Goal: Transaction & Acquisition: Purchase product/service

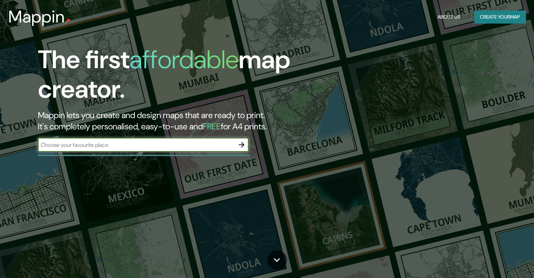
click at [198, 144] on input "text" at bounding box center [136, 145] width 197 height 8
type input "n"
type input "[GEOGRAPHIC_DATA]"
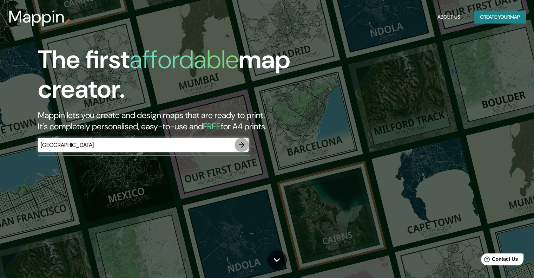
click at [236, 144] on button "button" at bounding box center [242, 145] width 14 height 14
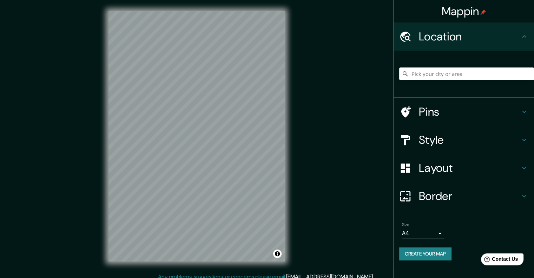
click at [470, 45] on div "Location" at bounding box center [464, 36] width 141 height 28
click at [529, 28] on div "Location" at bounding box center [464, 36] width 141 height 28
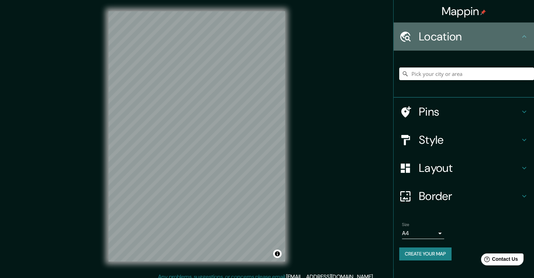
click at [528, 34] on div "Location" at bounding box center [464, 36] width 141 height 28
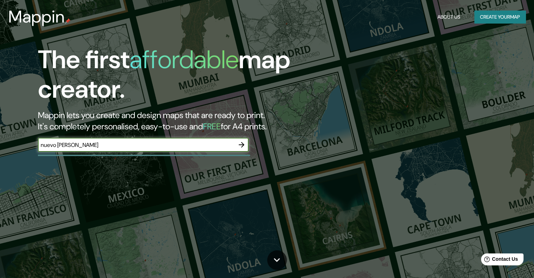
type input "nuevo [PERSON_NAME]"
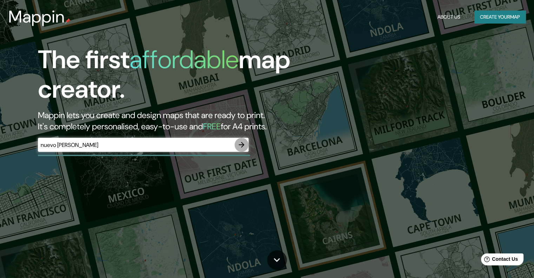
click at [238, 143] on button "button" at bounding box center [242, 145] width 14 height 14
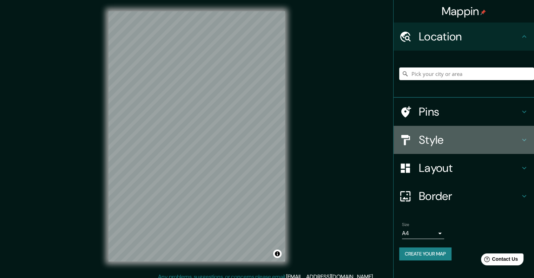
click at [464, 131] on div "Style" at bounding box center [464, 140] width 141 height 28
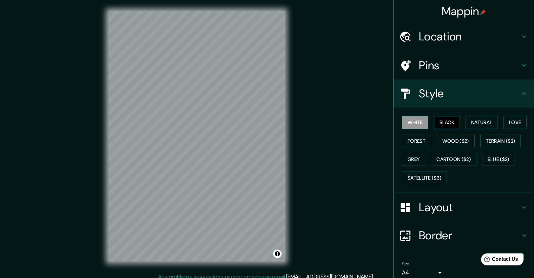
click at [437, 120] on button "Black" at bounding box center [447, 122] width 26 height 13
click at [469, 123] on button "Natural" at bounding box center [482, 122] width 32 height 13
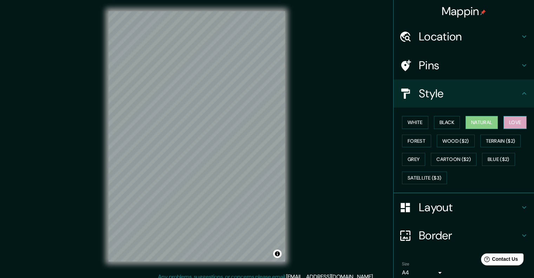
click at [510, 123] on button "Love" at bounding box center [515, 122] width 23 height 13
click at [418, 135] on button "Forest" at bounding box center [416, 141] width 29 height 13
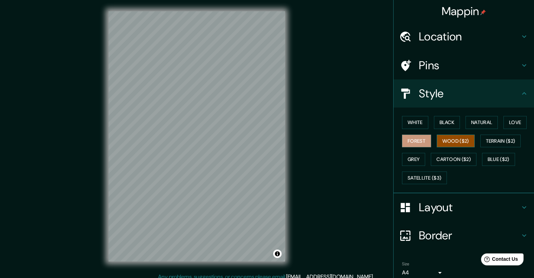
click at [455, 136] on button "Wood ($2)" at bounding box center [456, 141] width 38 height 13
click at [496, 136] on button "Terrain ($2)" at bounding box center [501, 141] width 41 height 13
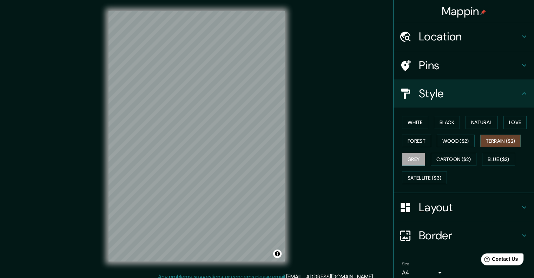
click at [410, 158] on button "Grey" at bounding box center [413, 159] width 23 height 13
click at [467, 158] on button "Cartoon ($2)" at bounding box center [454, 159] width 46 height 13
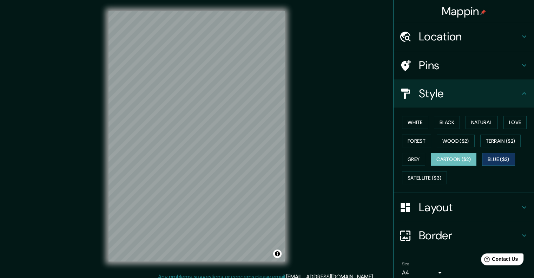
click at [503, 161] on button "Blue ($2)" at bounding box center [498, 159] width 33 height 13
click at [411, 124] on button "White" at bounding box center [415, 122] width 26 height 13
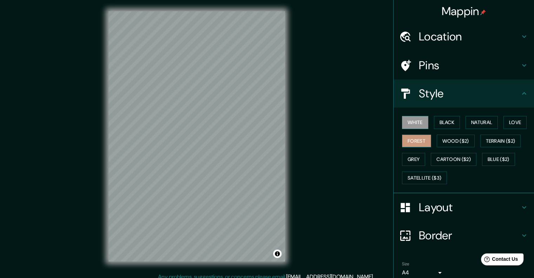
click at [416, 135] on button "Forest" at bounding box center [416, 141] width 29 height 13
click at [410, 158] on button "Grey" at bounding box center [413, 159] width 23 height 13
click at [450, 147] on div "White Black Natural Love Forest Wood ($2) Terrain ($2) Grey Cartoon ($2) Blue (…" at bounding box center [466, 150] width 135 height 74
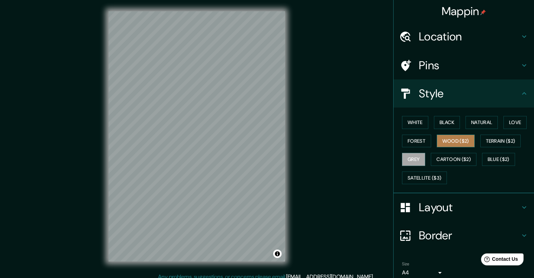
click at [451, 146] on button "Wood ($2)" at bounding box center [456, 141] width 38 height 13
drag, startPoint x: 471, startPoint y: 132, endPoint x: 474, endPoint y: 128, distance: 4.8
click at [471, 131] on div "White Black Natural Love Forest Wood ($2) Terrain ($2) Grey Cartoon ($2) Blue (…" at bounding box center [466, 150] width 135 height 74
click at [475, 127] on button "Natural" at bounding box center [482, 122] width 32 height 13
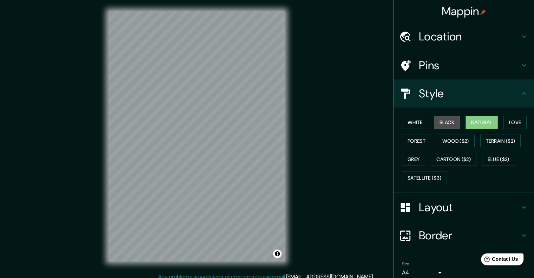
click at [451, 124] on button "Black" at bounding box center [447, 122] width 26 height 13
click at [514, 124] on button "Love" at bounding box center [515, 122] width 23 height 13
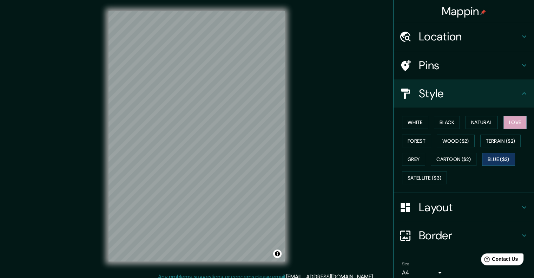
click at [495, 154] on button "Blue ($2)" at bounding box center [498, 159] width 33 height 13
click at [447, 158] on button "Cartoon ($2)" at bounding box center [454, 159] width 46 height 13
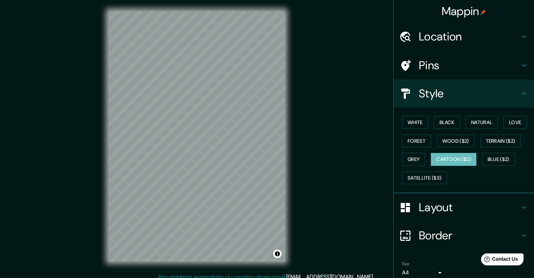
click at [411, 169] on div "White Black Natural Love Forest Wood ($2) Terrain ($2) Grey Cartoon ($2) Blue (…" at bounding box center [466, 150] width 135 height 74
click at [414, 172] on button "Satellite ($3)" at bounding box center [424, 177] width 45 height 13
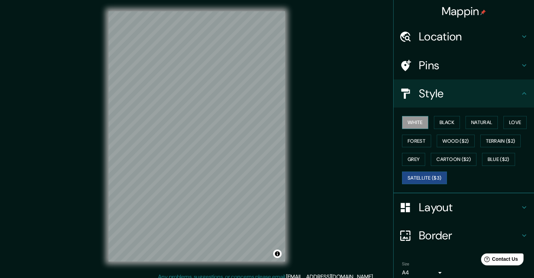
click at [414, 117] on button "White" at bounding box center [415, 122] width 26 height 13
click at [439, 120] on button "Black" at bounding box center [447, 122] width 26 height 13
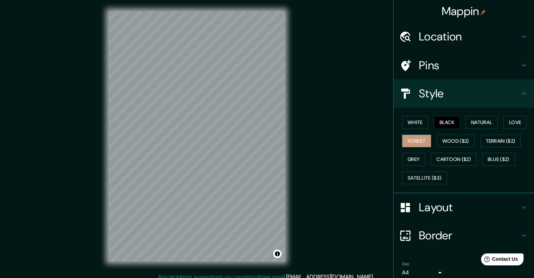
click at [425, 139] on button "Forest" at bounding box center [416, 141] width 29 height 13
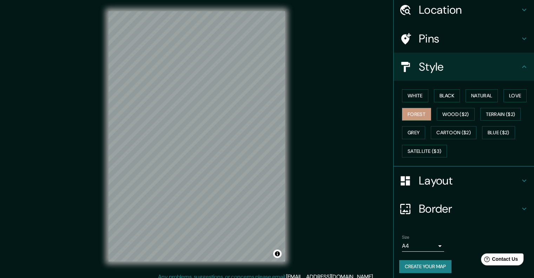
scroll to position [29, 0]
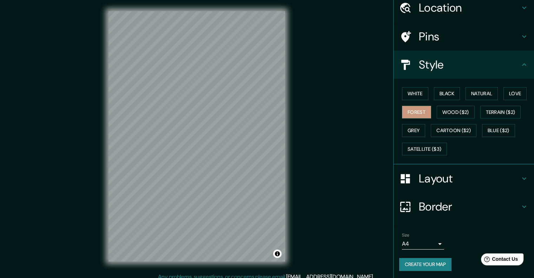
click at [478, 173] on h4 "Layout" at bounding box center [469, 178] width 101 height 14
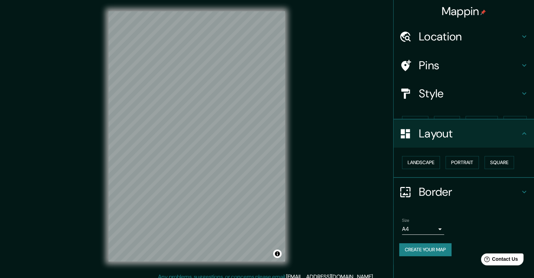
scroll to position [0, 0]
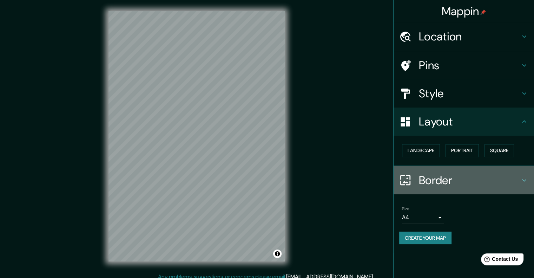
click at [476, 177] on h4 "Border" at bounding box center [469, 180] width 101 height 14
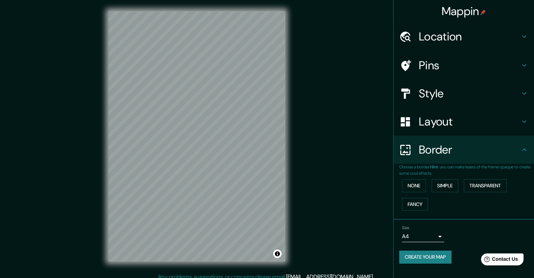
click at [455, 131] on div "Layout" at bounding box center [464, 122] width 141 height 28
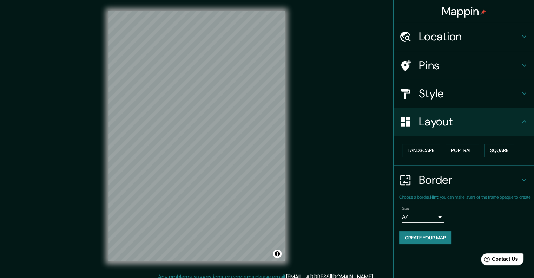
click at [455, 101] on div "Style" at bounding box center [464, 93] width 141 height 28
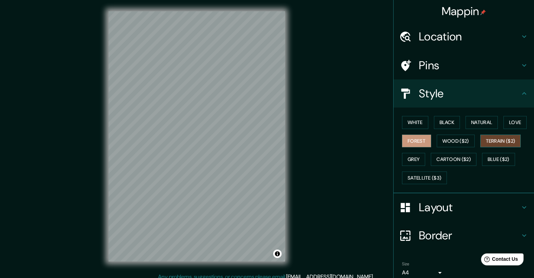
click at [487, 138] on button "Terrain ($2)" at bounding box center [501, 141] width 41 height 13
click at [487, 153] on button "Blue ($2)" at bounding box center [498, 159] width 33 height 13
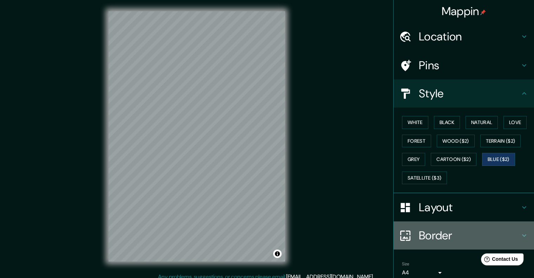
click at [439, 221] on div "Border" at bounding box center [464, 235] width 141 height 28
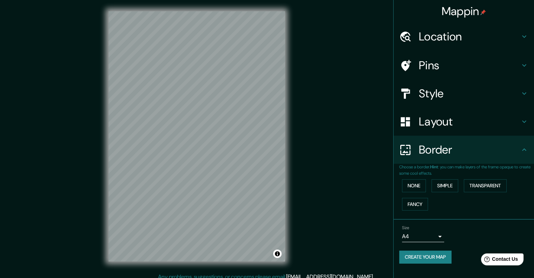
click at [429, 253] on button "Create your map" at bounding box center [425, 257] width 52 height 13
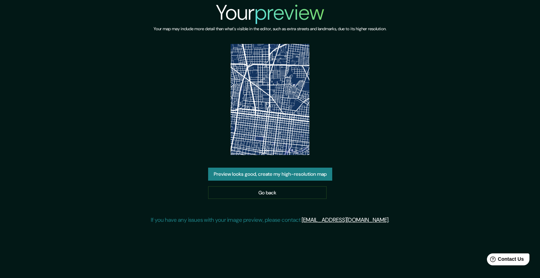
click at [288, 117] on img at bounding box center [269, 99] width 79 height 111
click at [277, 173] on button "Preview looks good, create my high-resolution map" at bounding box center [270, 174] width 124 height 13
